Goal: Check status

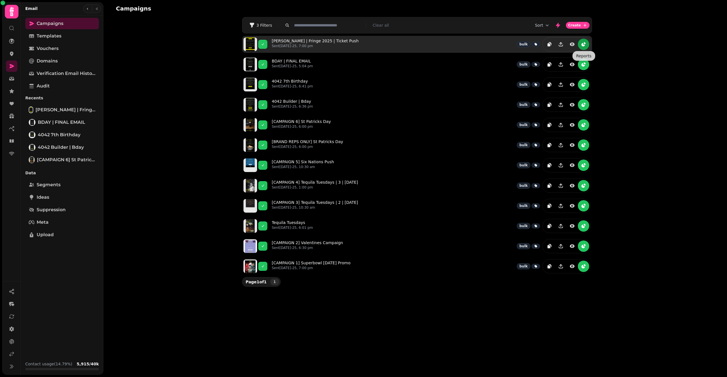
click at [588, 46] on button "reports" at bounding box center [583, 44] width 11 height 11
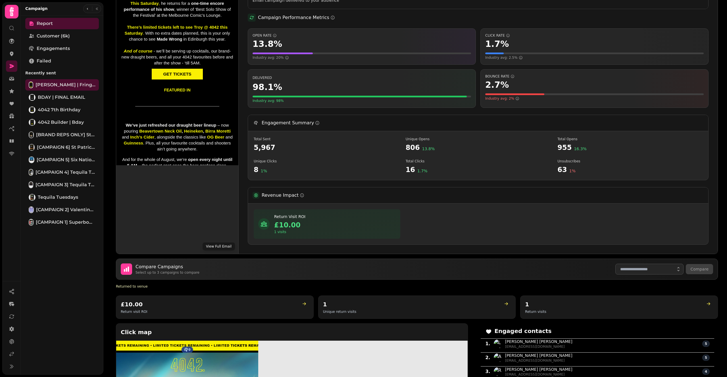
scroll to position [277, 0]
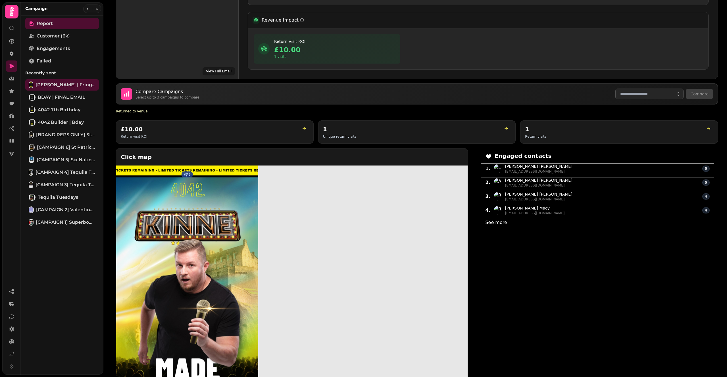
click at [492, 220] on link "See more" at bounding box center [496, 222] width 22 height 5
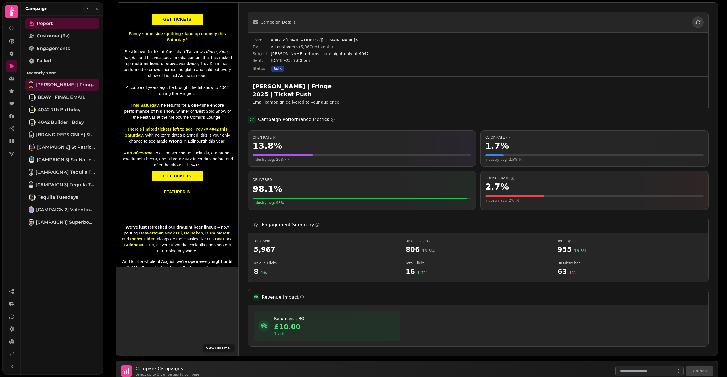
select select "**"
